Goal: Leave review/rating: Share an evaluation or opinion about a product, service, or content

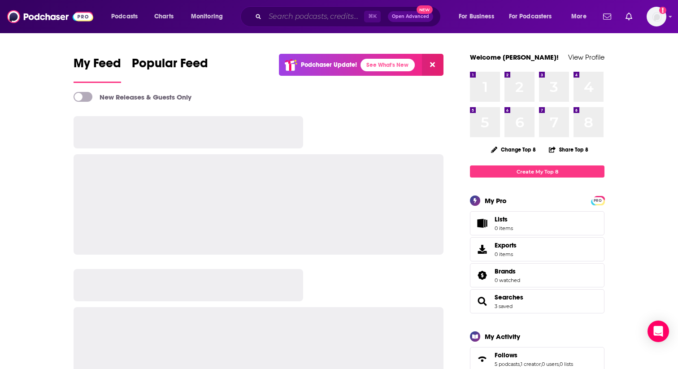
click at [304, 18] on input "Search podcasts, credits, & more..." at bounding box center [314, 16] width 99 height 14
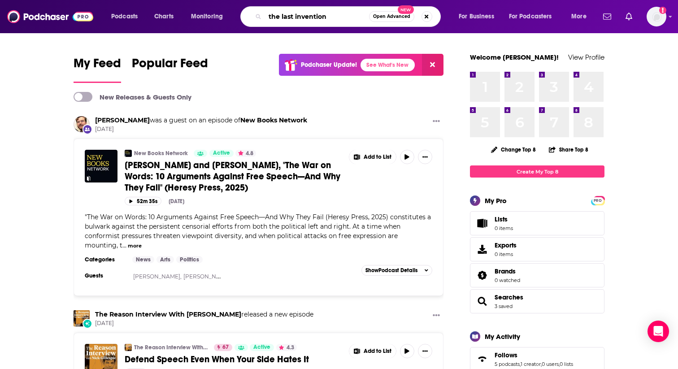
type input "the last invention"
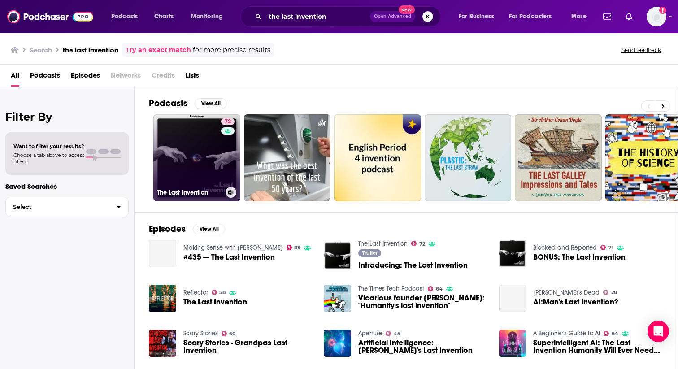
click at [204, 161] on link "72 The Last Invention" at bounding box center [196, 157] width 87 height 87
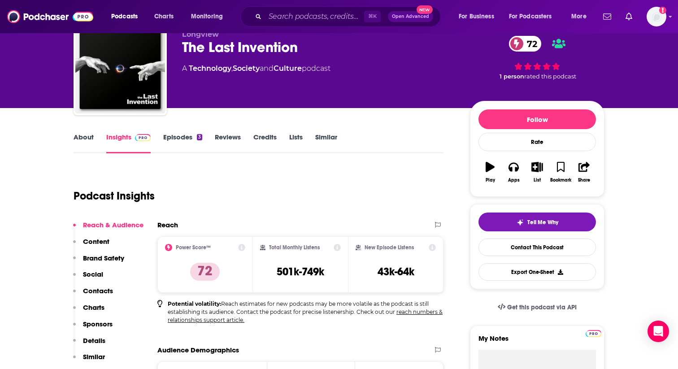
scroll to position [42, 0]
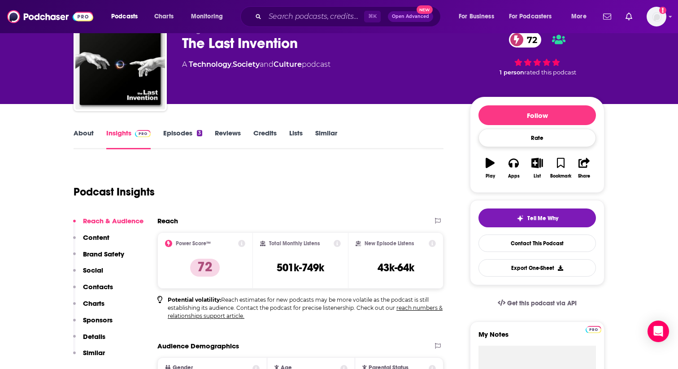
click at [566, 139] on div "Rate" at bounding box center [536, 138] width 117 height 18
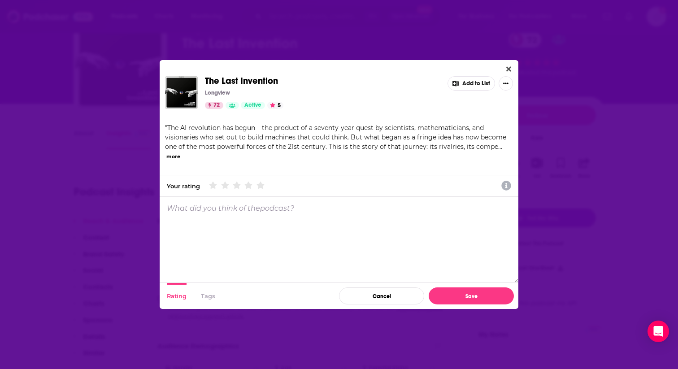
click at [260, 181] on div "Your rating What do you think? Please choose a rating. What do you think? Pleas…" at bounding box center [339, 186] width 359 height 22
click at [263, 182] on icon "Dialog" at bounding box center [261, 185] width 10 height 8
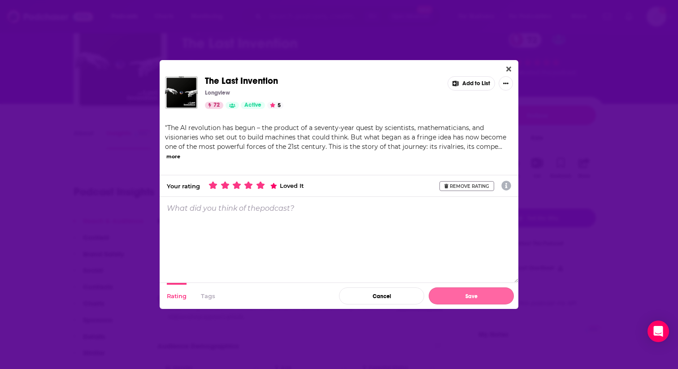
click at [477, 293] on button "Save" at bounding box center [471, 295] width 85 height 17
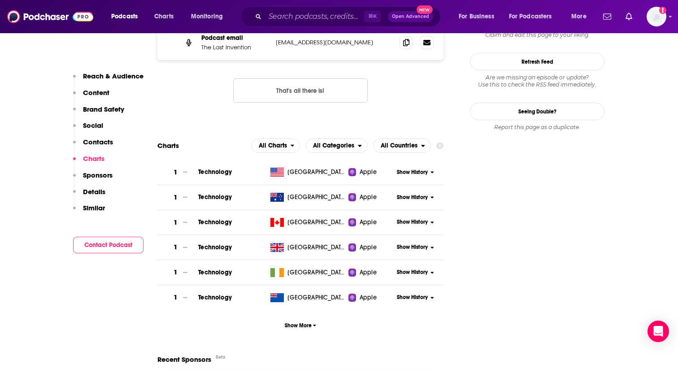
scroll to position [806, 0]
click at [298, 326] on span "Show More" at bounding box center [301, 325] width 32 height 6
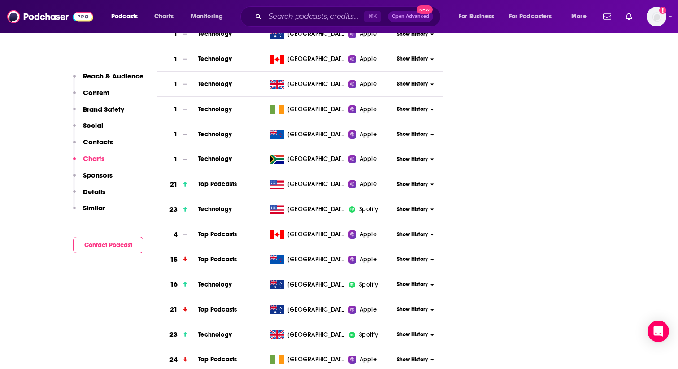
scroll to position [967, 0]
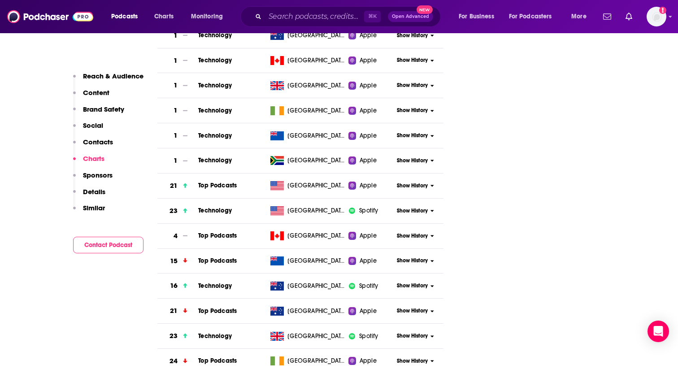
click at [403, 189] on span "Show History" at bounding box center [412, 186] width 31 height 8
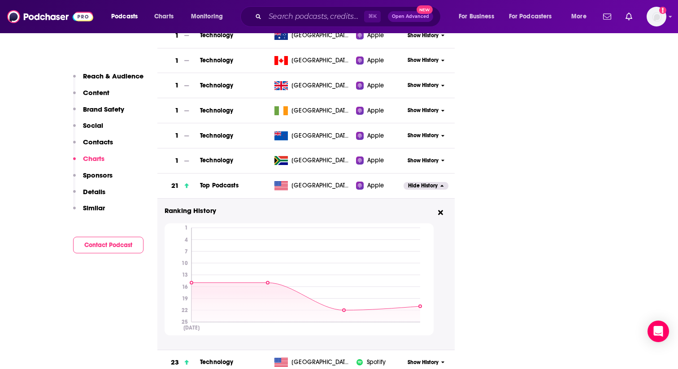
click at [101, 171] on p "Sponsors" at bounding box center [98, 175] width 30 height 9
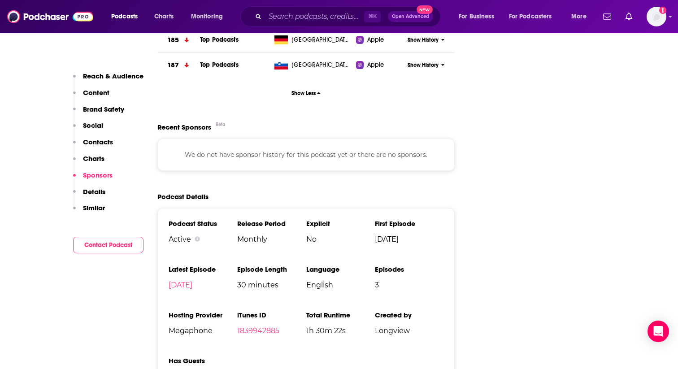
scroll to position [3670, 0]
click at [251, 334] on link "1839942885" at bounding box center [258, 330] width 42 height 9
